Goal: Task Accomplishment & Management: Manage account settings

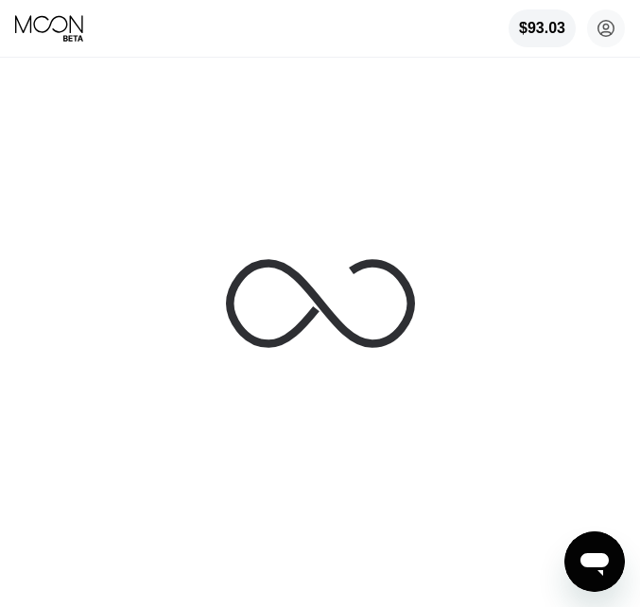
click at [634, 335] on div at bounding box center [320, 303] width 640 height 607
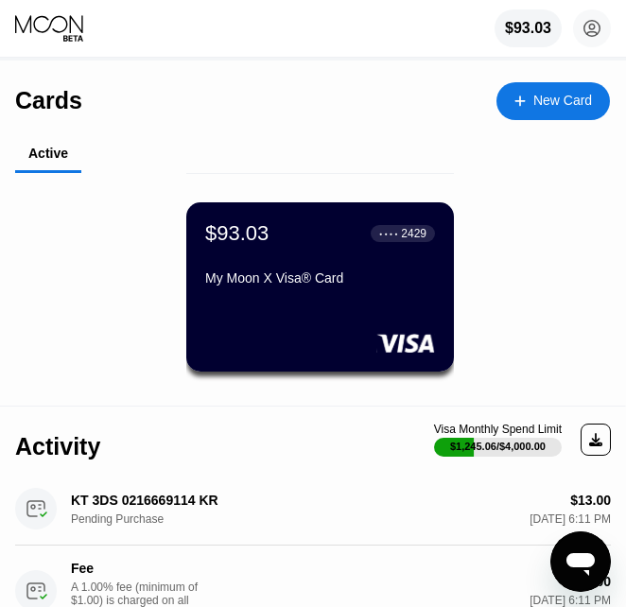
click at [292, 278] on div "My Moon X Visa® Card" at bounding box center [320, 277] width 230 height 15
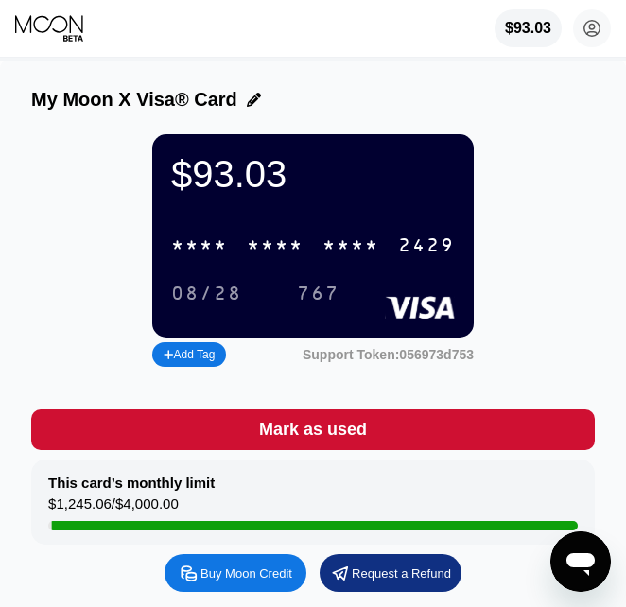
click at [325, 257] on div "* * * *" at bounding box center [350, 246] width 57 height 22
drag, startPoint x: 518, startPoint y: 114, endPoint x: 633, endPoint y: 148, distance: 120.3
click at [527, 114] on div "My Moon X Visa® Card" at bounding box center [313, 104] width 564 height 31
click at [522, 111] on div "My Moon X Visa® Card" at bounding box center [313, 100] width 564 height 22
click at [540, 154] on div "$93.03 4513 6500 2413 2429 08/28 767 Add Tag Support Token: 056973d753" at bounding box center [313, 252] width 564 height 237
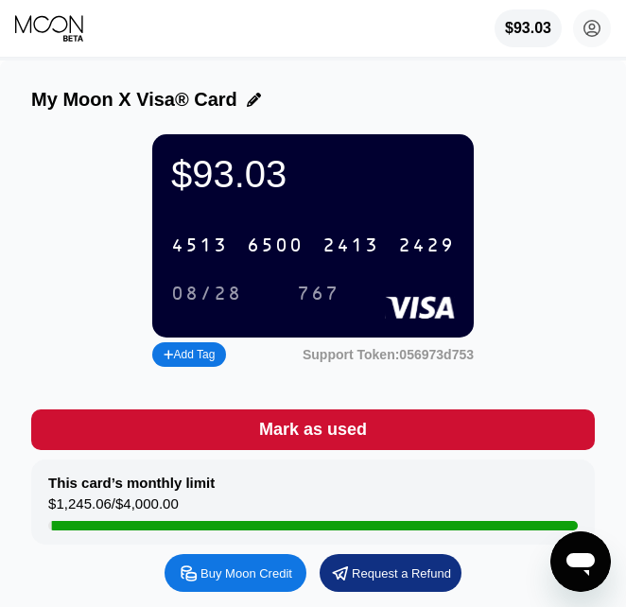
click at [494, 592] on div "Buy Moon Credit Request a Refund" at bounding box center [313, 573] width 564 height 38
drag, startPoint x: 509, startPoint y: 120, endPoint x: 541, endPoint y: 129, distance: 33.3
click at [509, 120] on div "My Moon X Visa® Card" at bounding box center [313, 104] width 564 height 31
click at [555, 120] on div "My Moon X Visa® Card" at bounding box center [313, 104] width 564 height 31
